Goal: Task Accomplishment & Management: Use online tool/utility

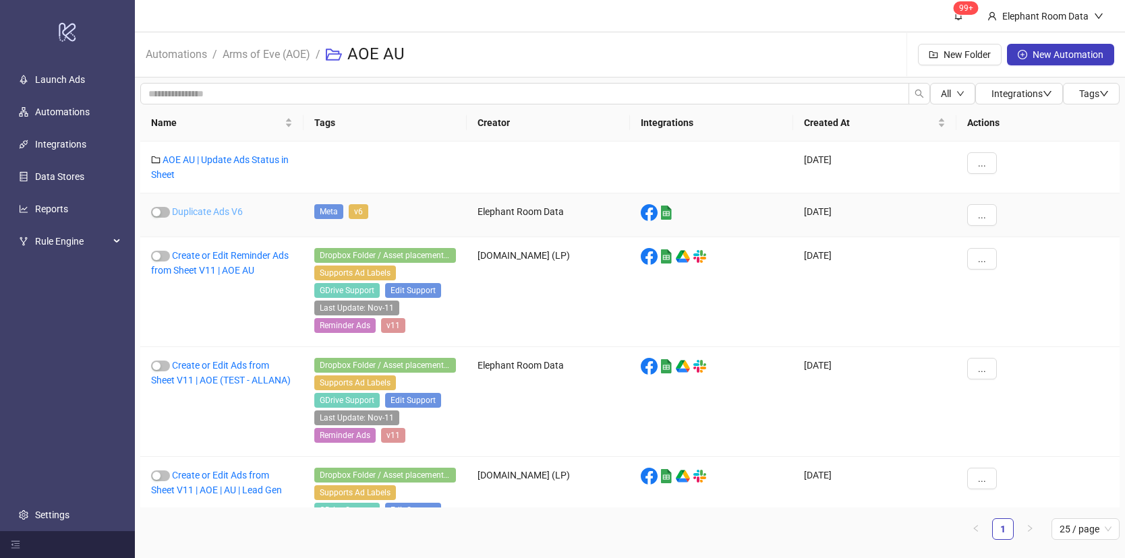
click at [229, 213] on link "Duplicate Ads V6" at bounding box center [207, 211] width 71 height 11
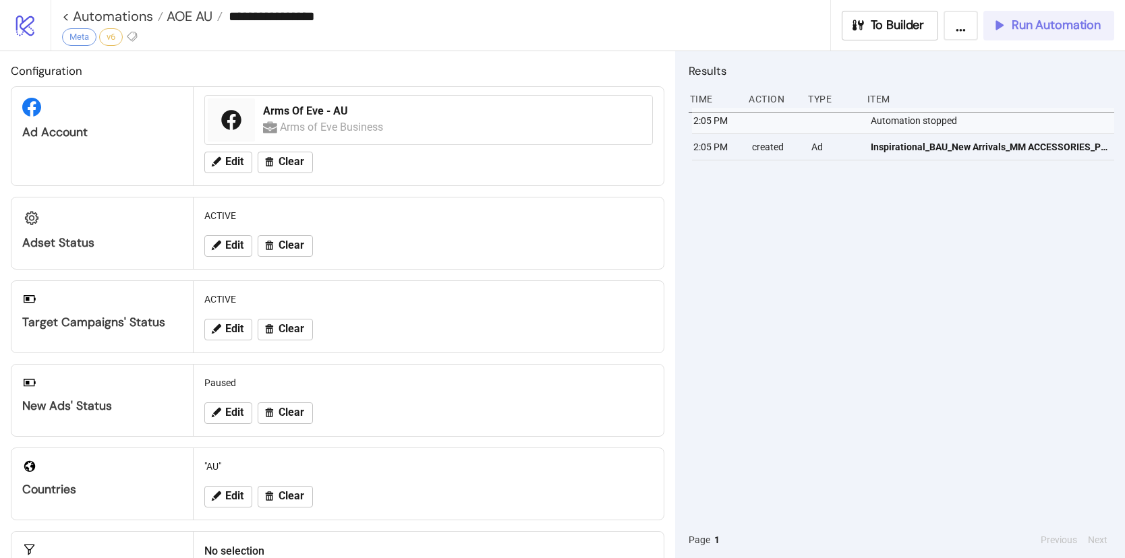
click at [1030, 30] on span "Run Automation" at bounding box center [1055, 26] width 89 height 16
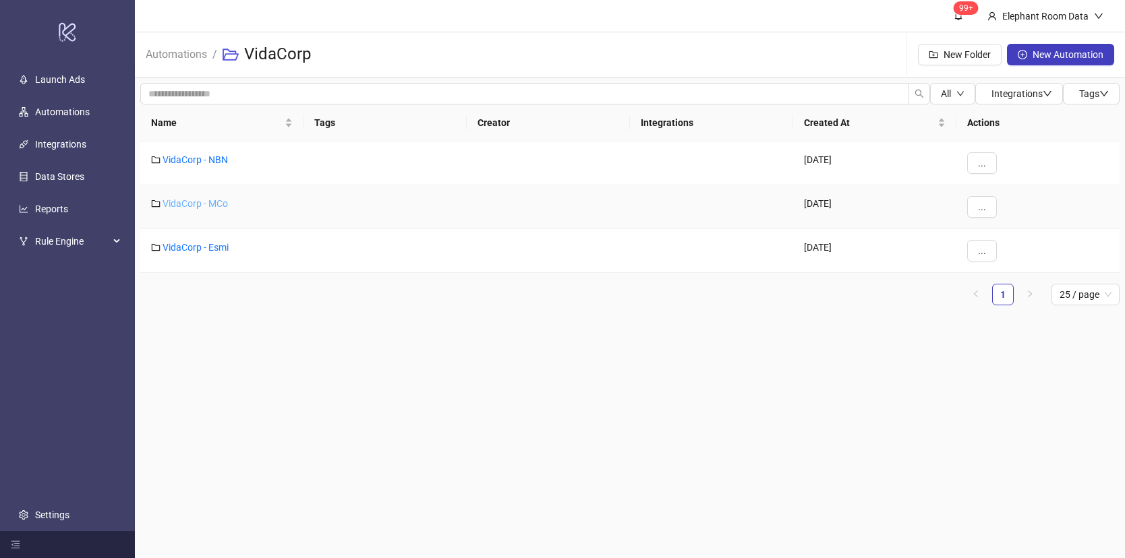
click at [196, 200] on link "VidaCorp - MCo" at bounding box center [195, 203] width 65 height 11
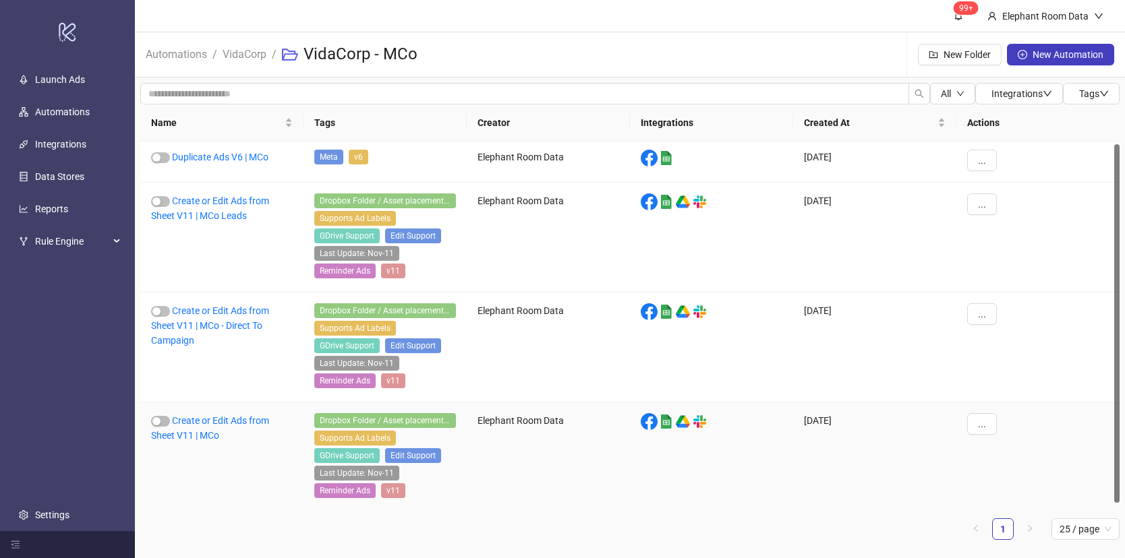
scroll to position [7, 0]
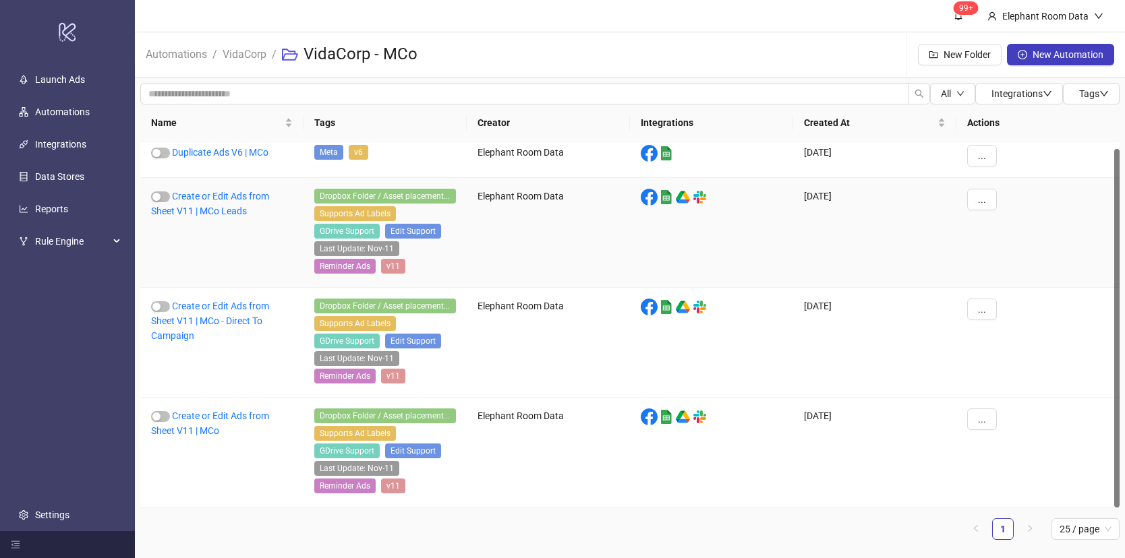
click at [225, 204] on div "Create or Edit Ads from Sheet V11 | MCo Leads" at bounding box center [221, 233] width 163 height 110
click at [216, 210] on link "Create or Edit Ads from Sheet V11 | MCo Leads" at bounding box center [210, 204] width 118 height 26
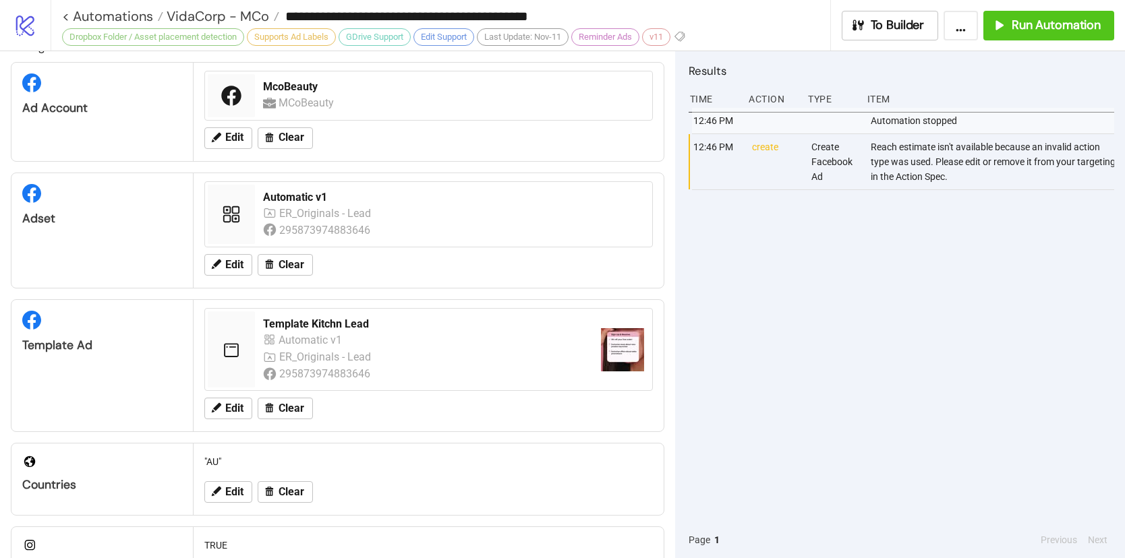
scroll to position [15, 0]
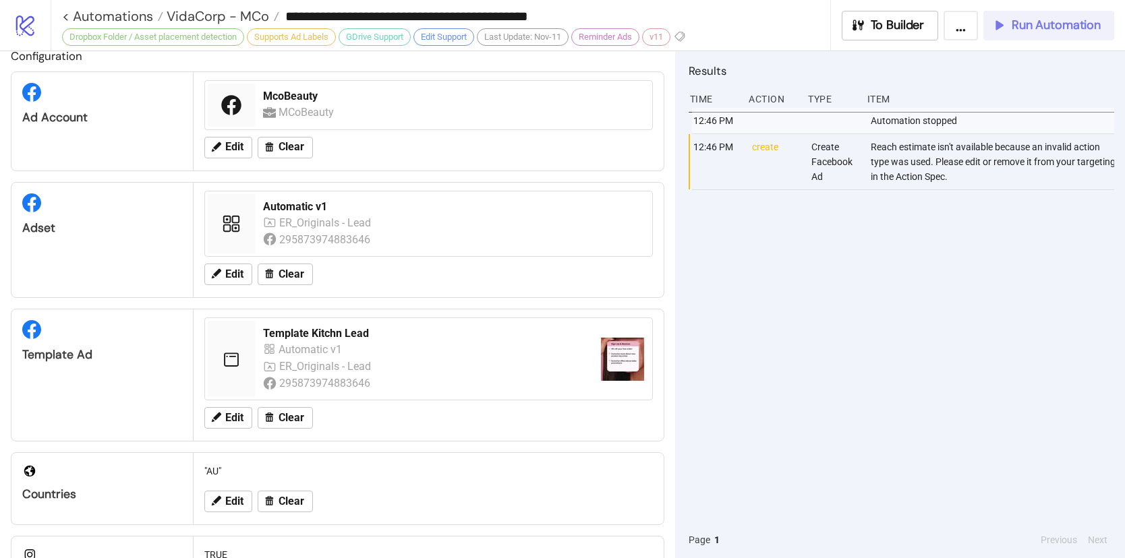
click at [1088, 28] on span "Run Automation" at bounding box center [1055, 26] width 89 height 16
